Goal: Task Accomplishment & Management: Use online tool/utility

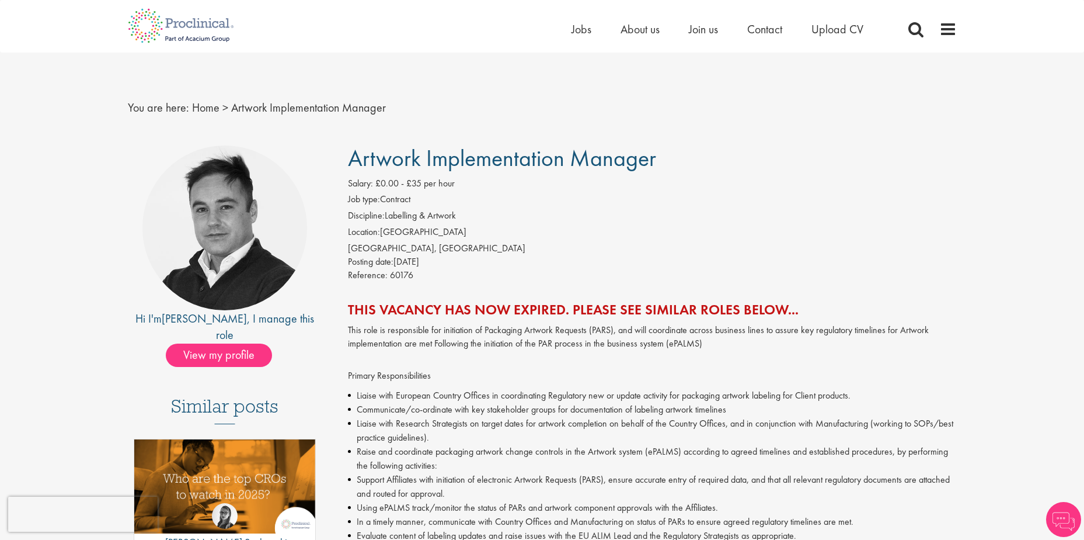
click at [406, 204] on li "Job type: Contract" at bounding box center [652, 201] width 609 height 16
click at [486, 183] on div "Salary: £0.00 - £35 per hour" at bounding box center [652, 185] width 609 height 16
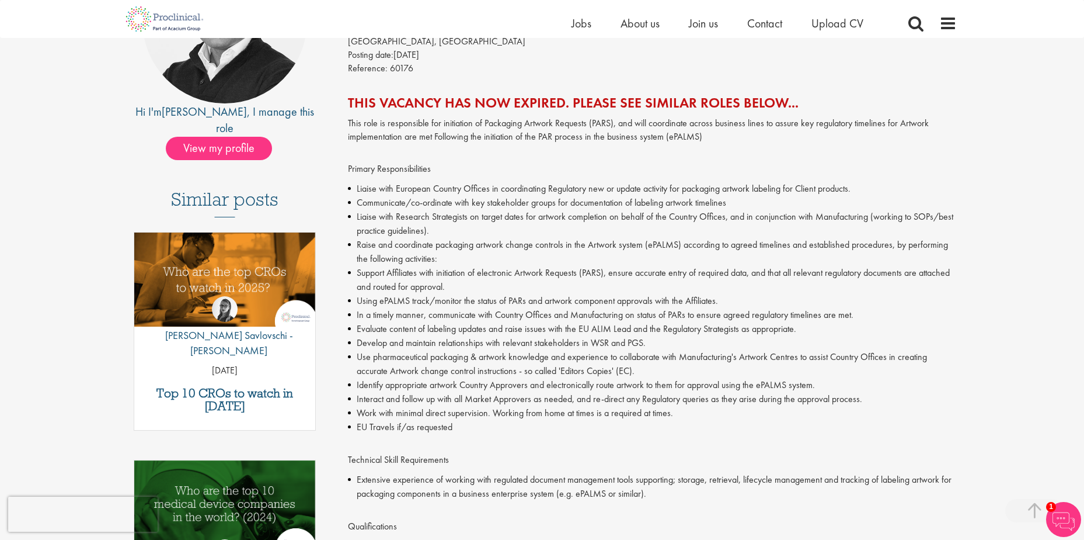
scroll to position [234, 0]
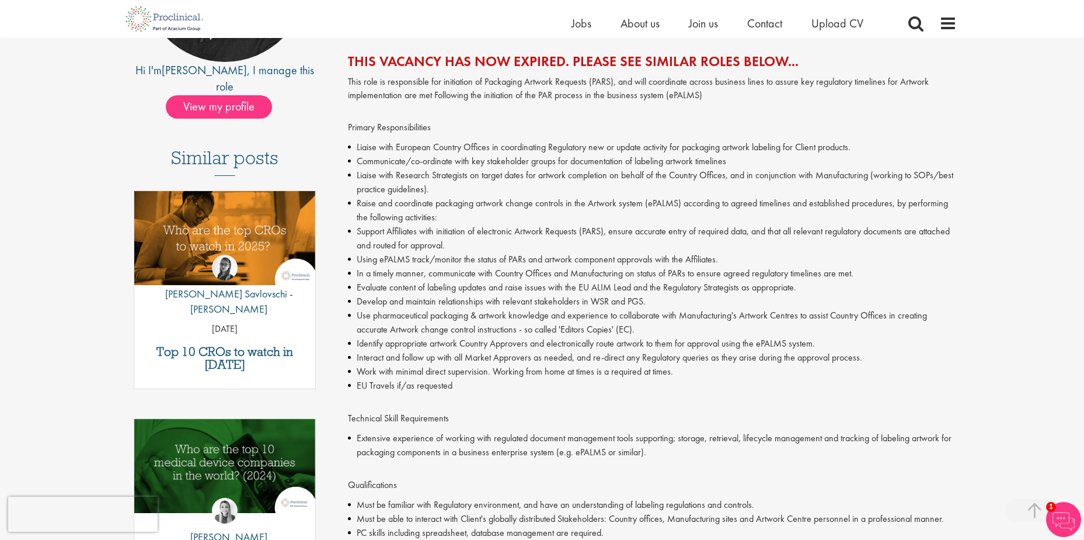
click at [487, 196] on li "Liaise with Research Strategists on target dates for artwork completion on beha…" at bounding box center [652, 182] width 609 height 28
drag, startPoint x: 649, startPoint y: 203, endPoint x: 689, endPoint y: 205, distance: 40.3
click at [689, 205] on li "Raise and coordinate packaging artwork change controls in the Artwork system (e…" at bounding box center [652, 210] width 609 height 28
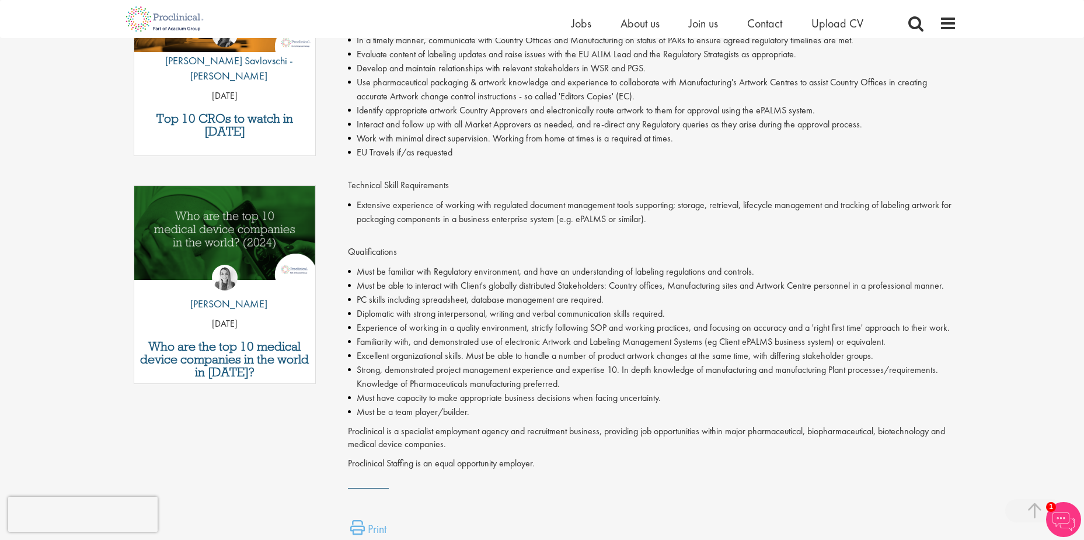
scroll to position [220, 0]
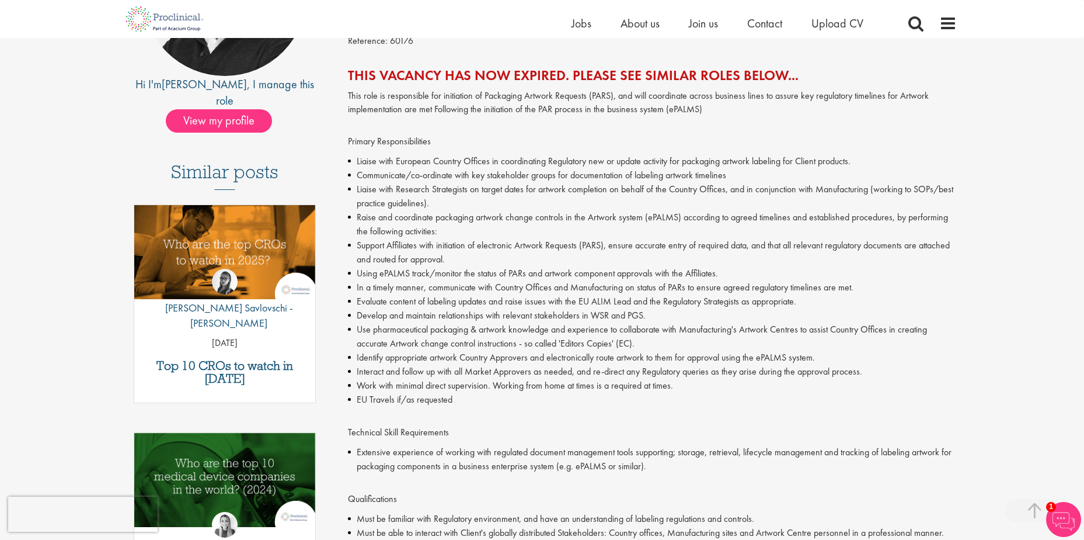
click at [739, 321] on li "Develop and maintain relationships with relevant stakeholders in WSR and PGS." at bounding box center [652, 315] width 609 height 14
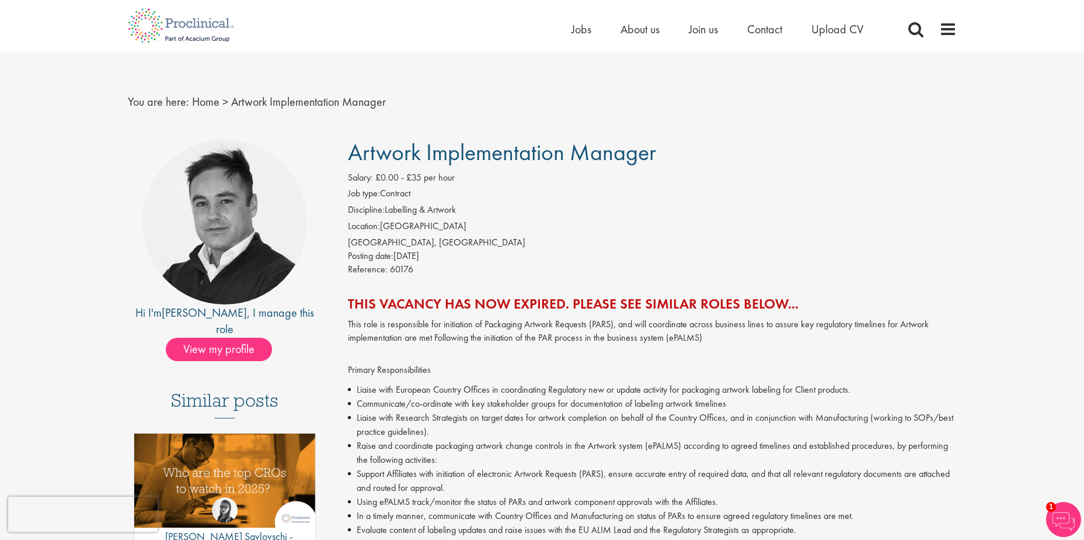
scroll to position [0, 0]
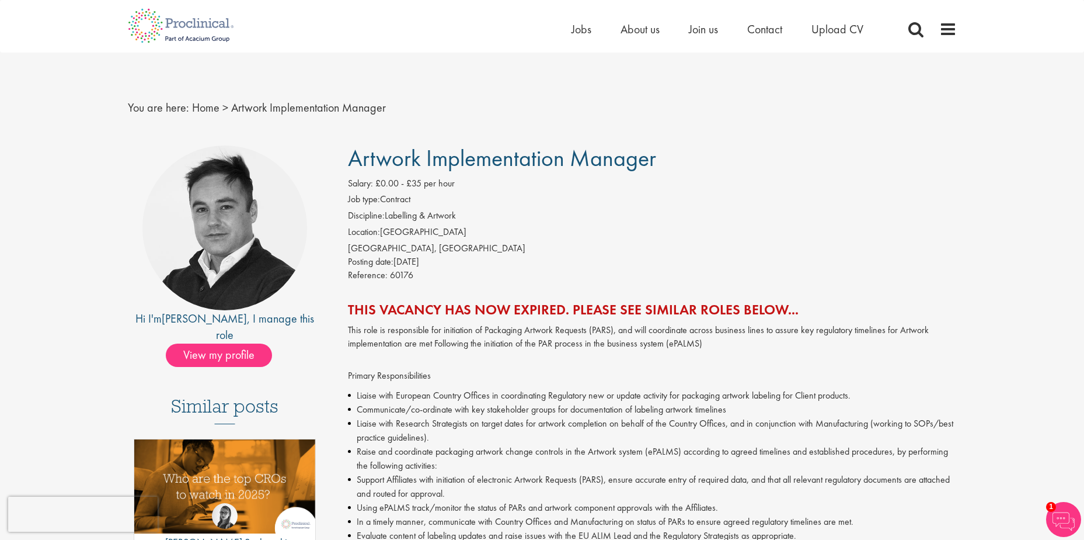
click at [452, 252] on div "[GEOGRAPHIC_DATA], [GEOGRAPHIC_DATA]" at bounding box center [652, 248] width 609 height 13
click at [443, 187] on span "£0.00 - £35 per hour" at bounding box center [415, 183] width 79 height 12
click at [577, 27] on span "Jobs" at bounding box center [582, 29] width 20 height 15
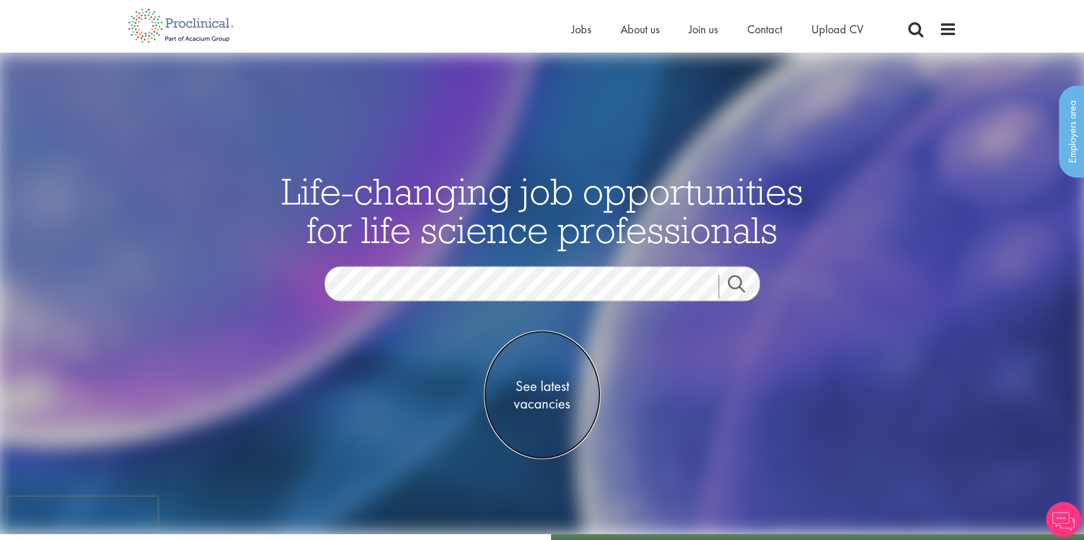
click at [536, 394] on span "See latest vacancies" at bounding box center [542, 394] width 117 height 35
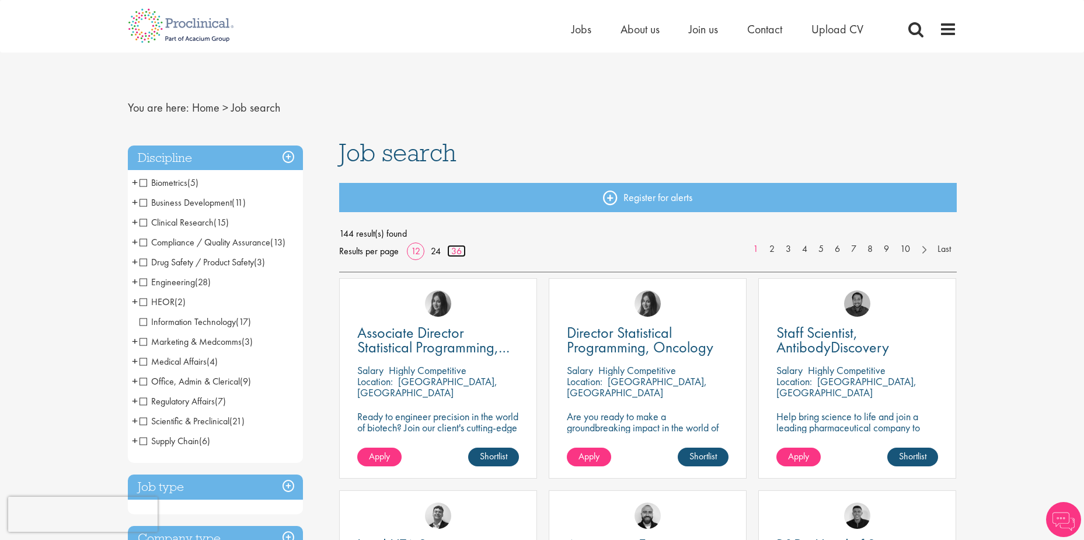
click at [459, 252] on link "36" at bounding box center [456, 251] width 19 height 12
click at [143, 401] on span "Regulatory Affairs" at bounding box center [177, 401] width 75 height 12
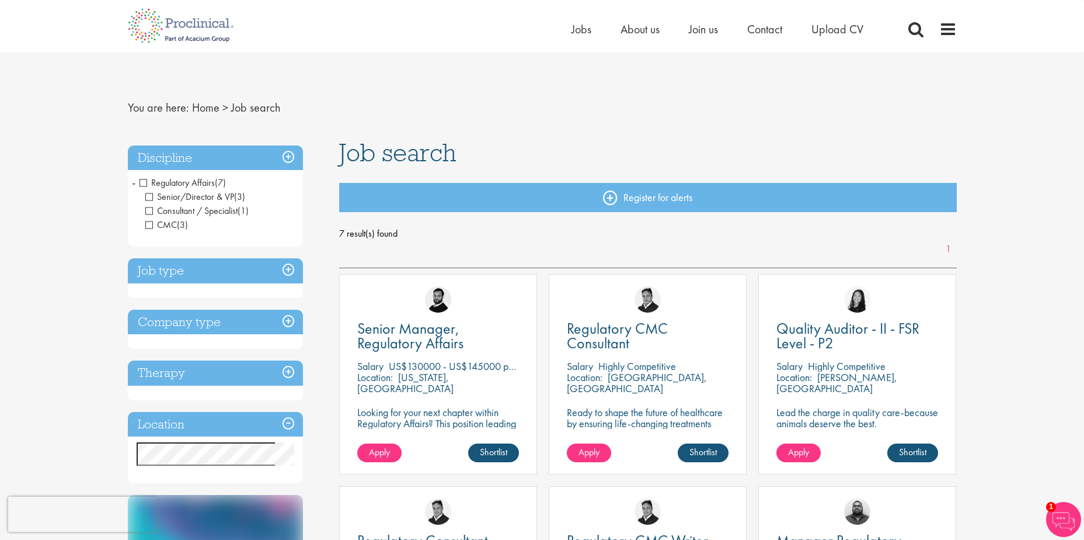
click at [145, 184] on span "Regulatory Affairs" at bounding box center [177, 182] width 75 height 12
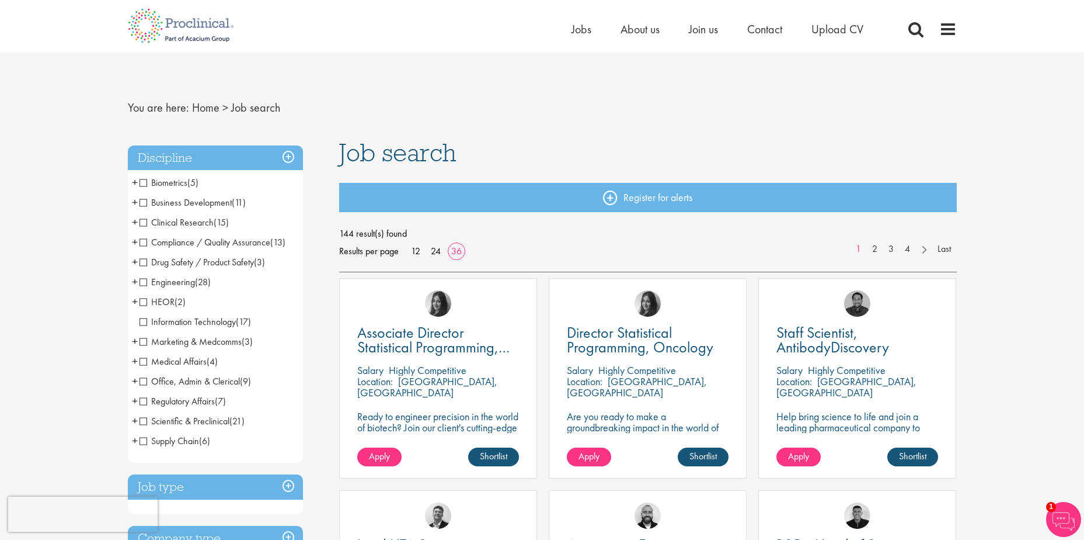
click at [141, 442] on span "Supply Chain" at bounding box center [170, 440] width 60 height 12
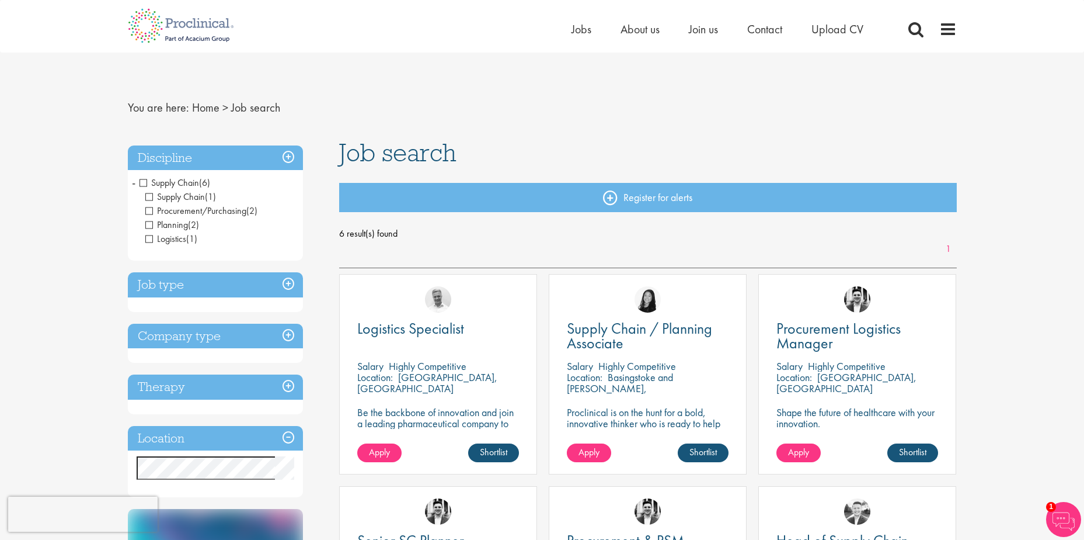
click at [148, 182] on span "Supply Chain" at bounding box center [170, 182] width 60 height 12
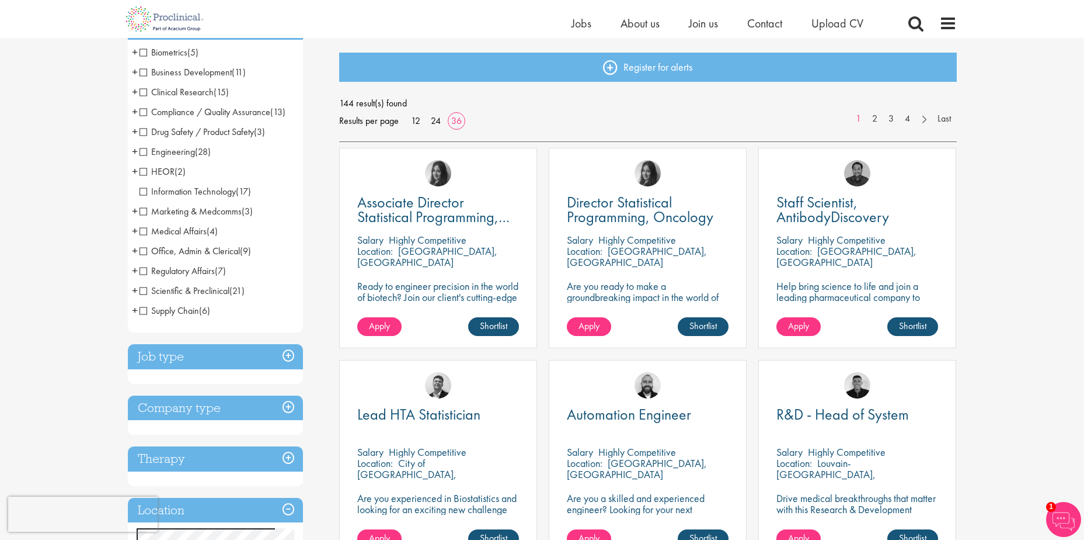
scroll to position [117, 0]
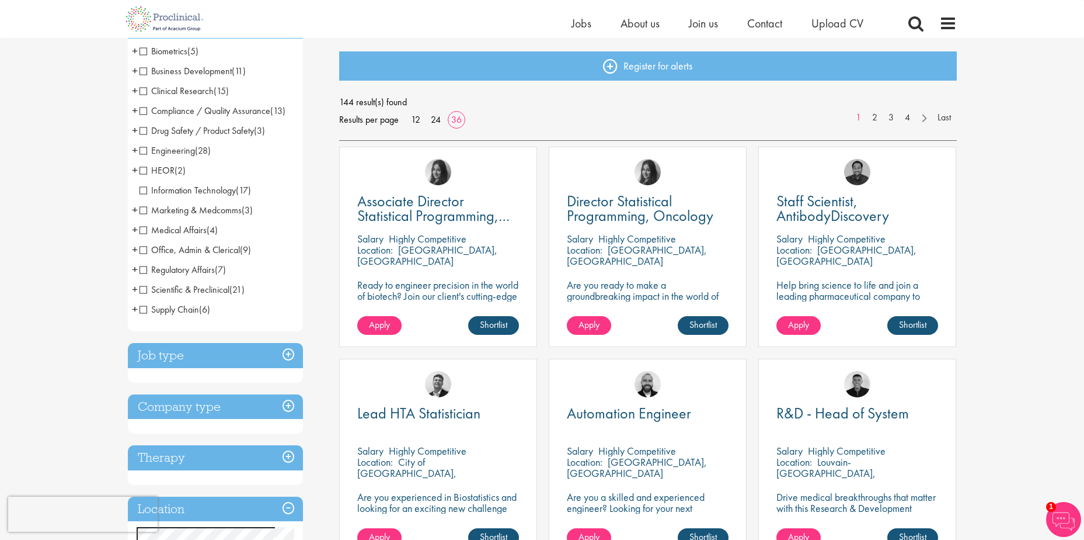
click at [290, 350] on h3 "Job type" at bounding box center [215, 355] width 175 height 25
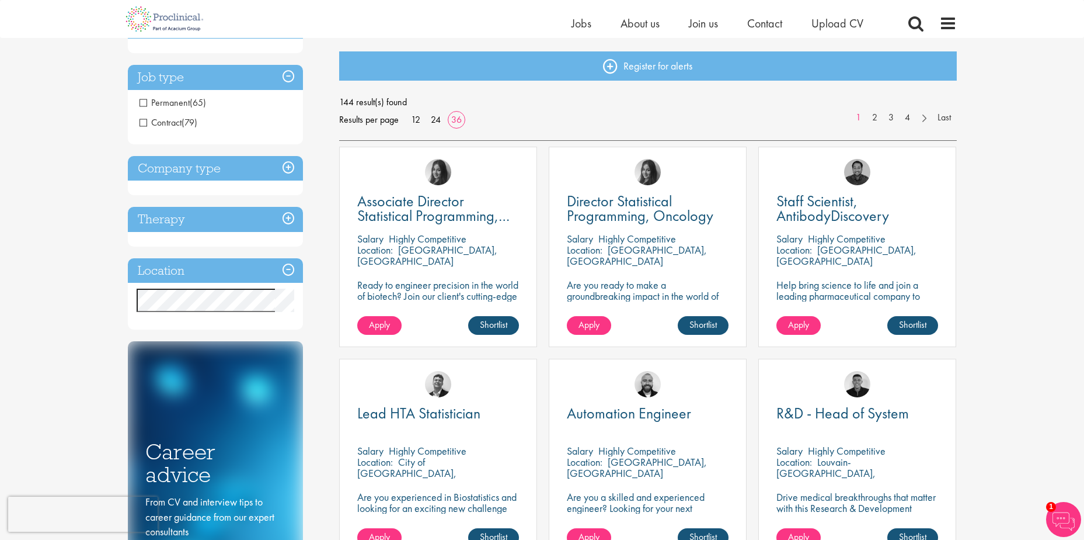
click at [161, 102] on span "Permanent" at bounding box center [165, 102] width 50 height 12
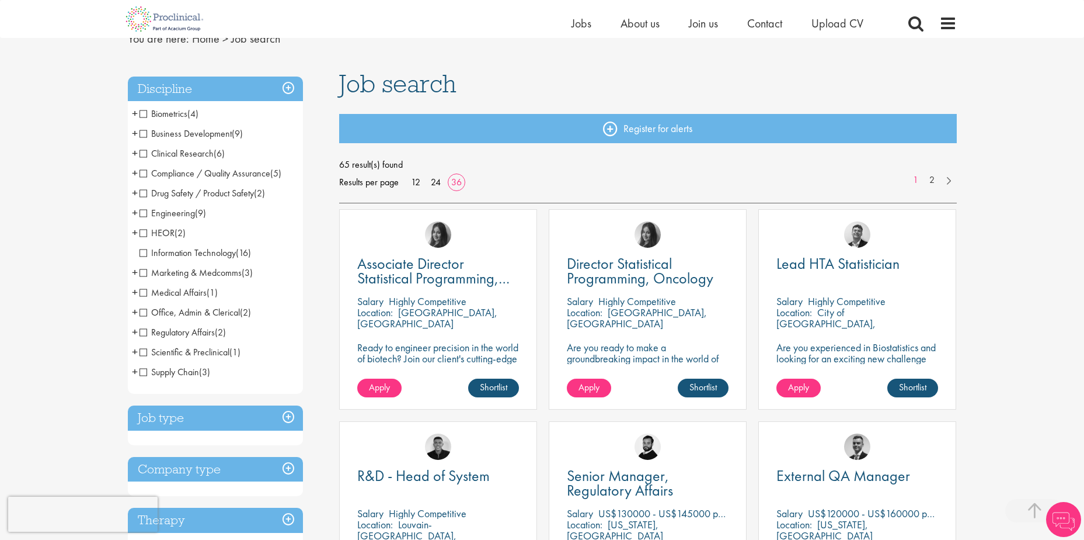
scroll to position [234, 0]
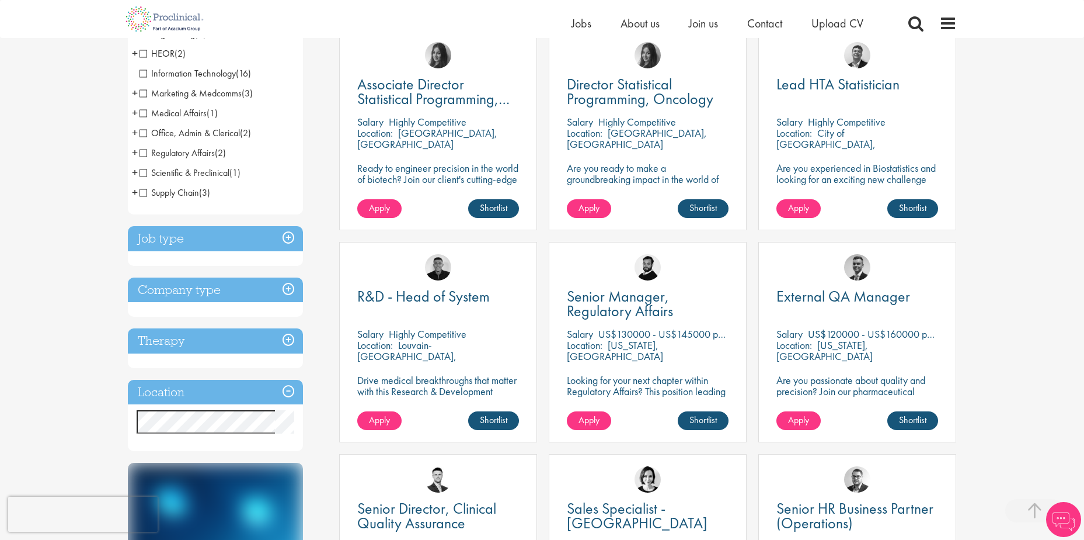
click at [290, 291] on h3 "Company type" at bounding box center [215, 289] width 175 height 25
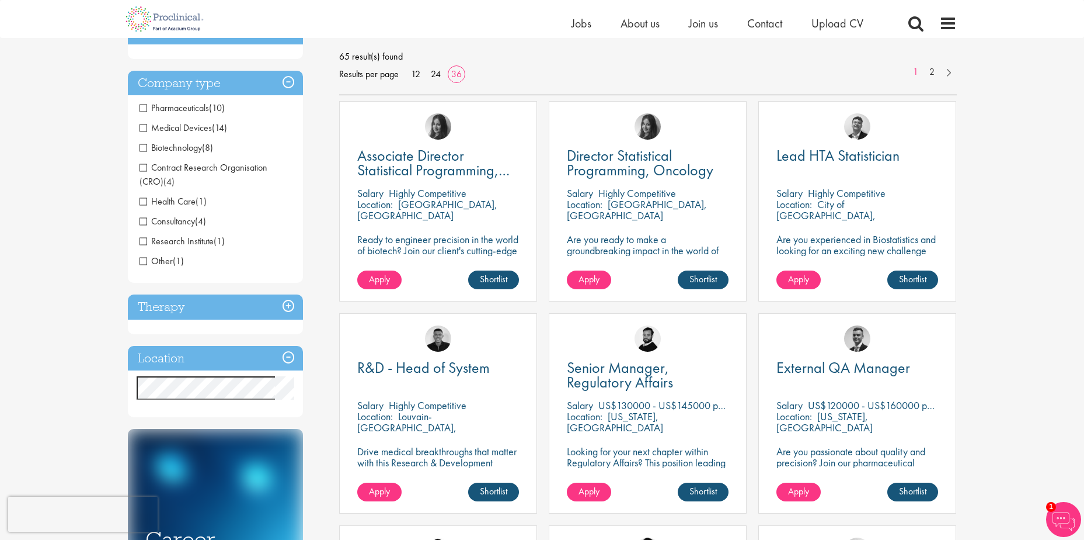
scroll to position [175, 0]
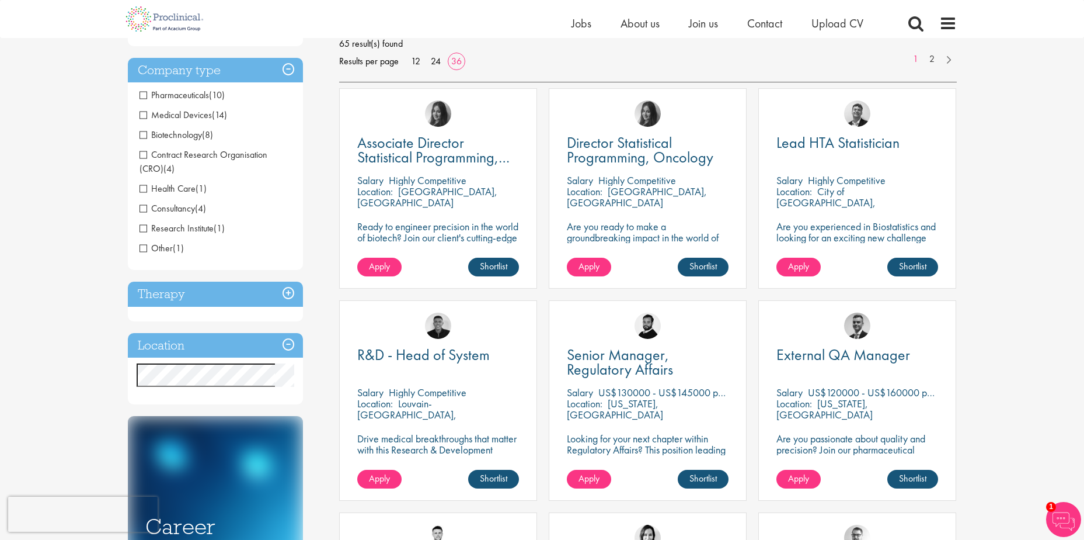
click at [143, 95] on span "Pharmaceuticals" at bounding box center [174, 95] width 69 height 12
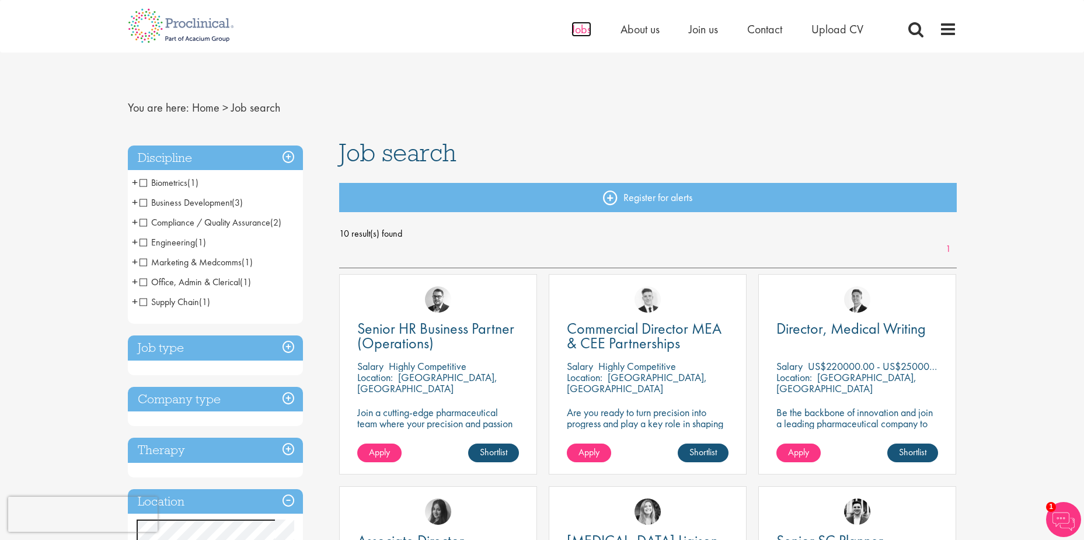
click at [588, 26] on span "Jobs" at bounding box center [582, 29] width 20 height 15
